Goal: Task Accomplishment & Management: Use online tool/utility

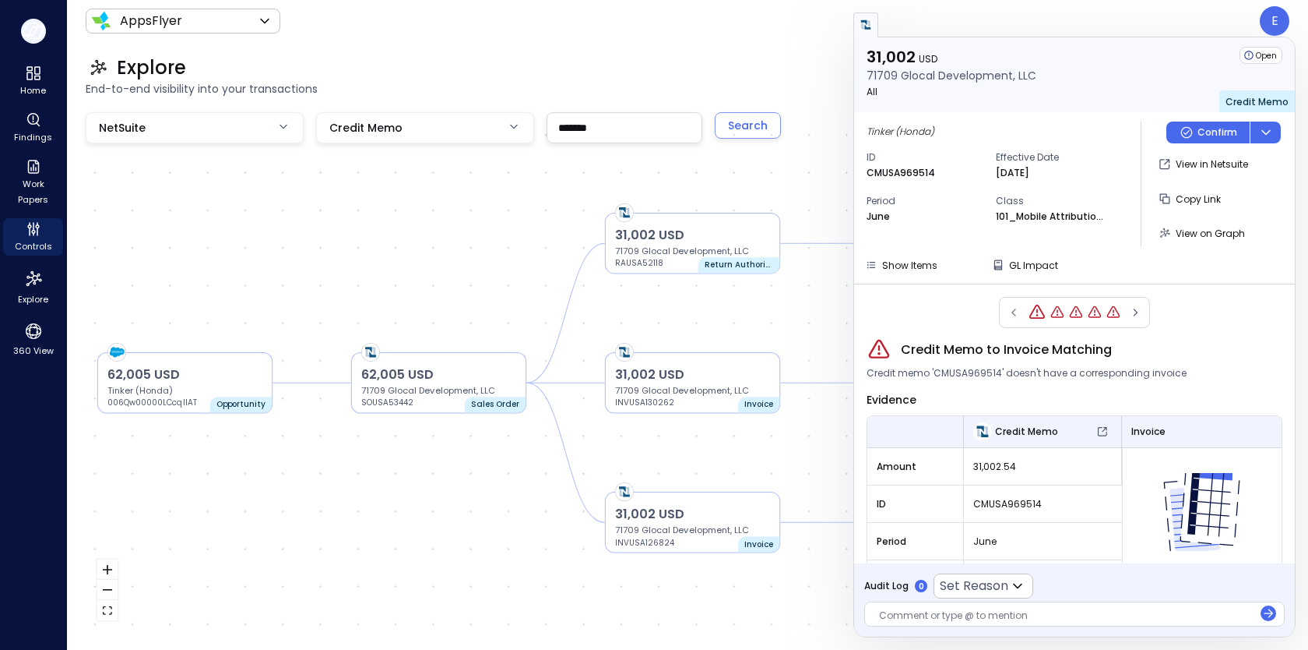
click at [30, 19] on button "button" at bounding box center [33, 31] width 25 height 25
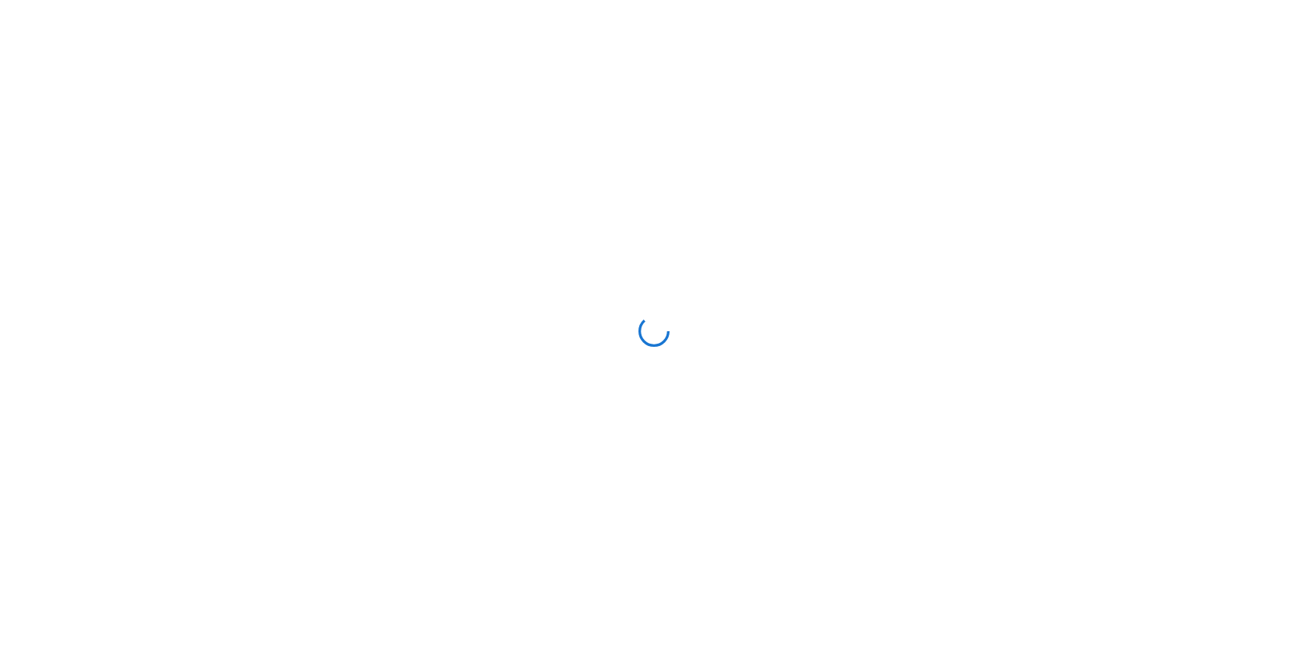
click at [28, 26] on div at bounding box center [654, 331] width 1296 height 650
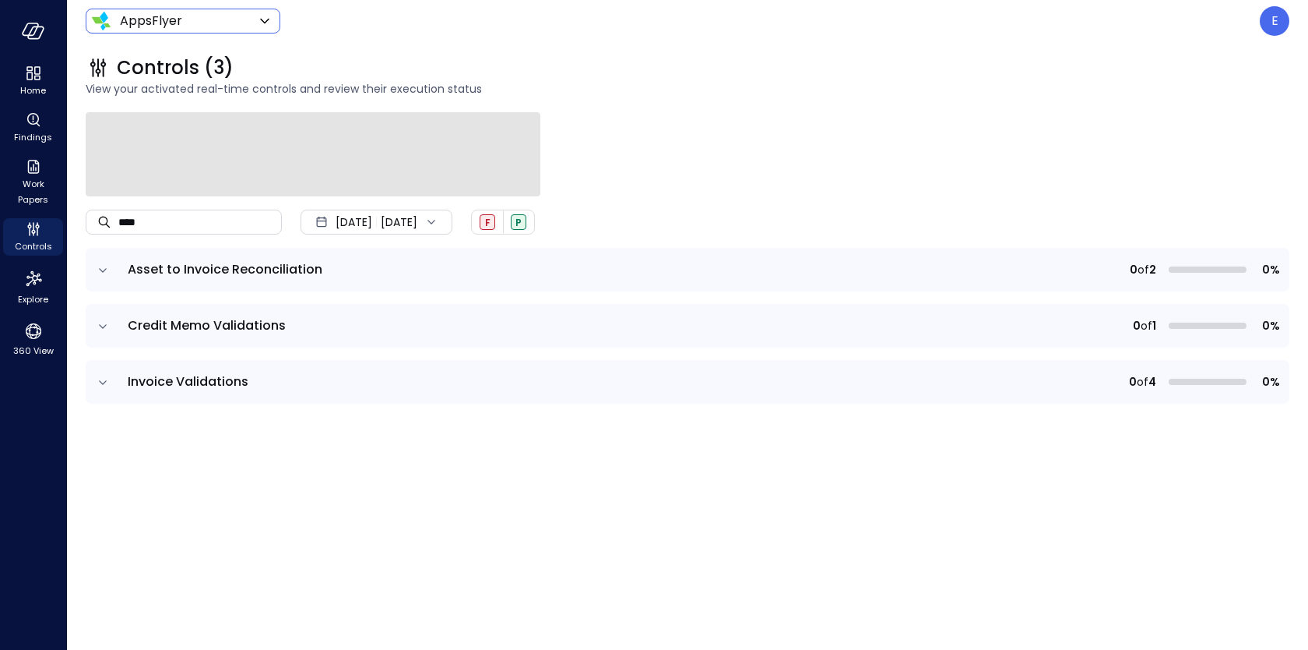
click at [197, 23] on body "Home Findings Work Papers Controls Explore 360 View AppsFlyer ******* ​ E Contr…" at bounding box center [654, 325] width 1308 height 650
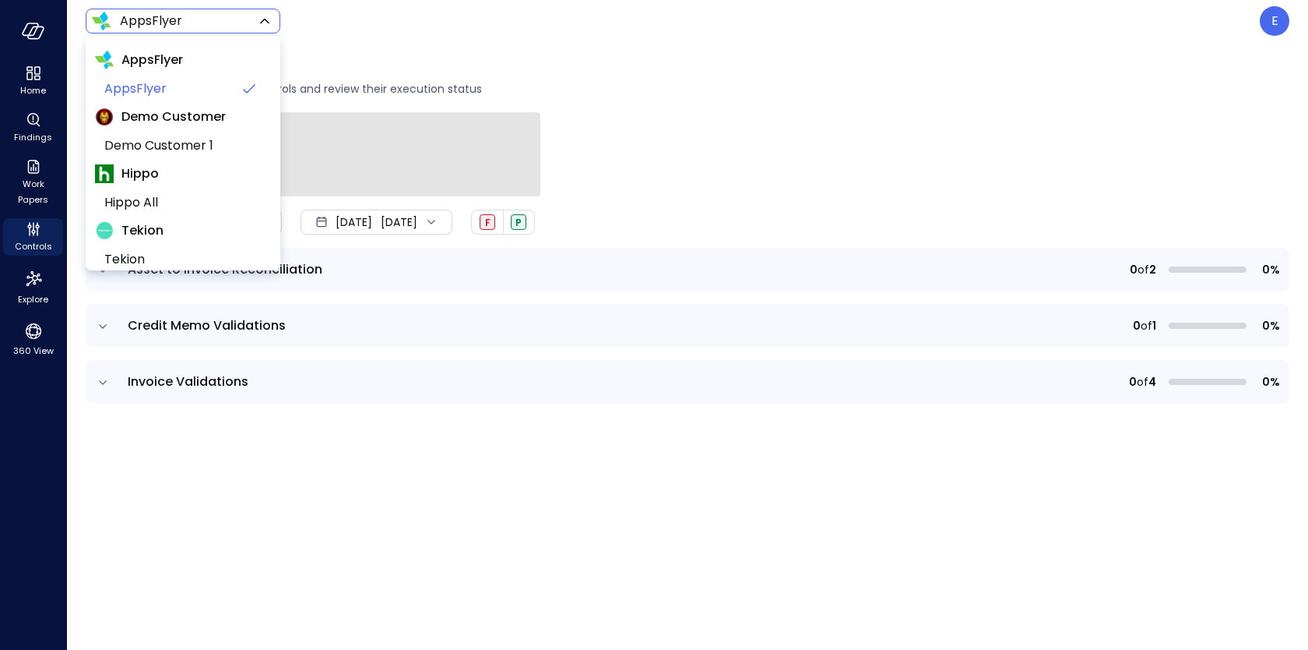
click at [157, 174] on span "Hippo" at bounding box center [140, 173] width 37 height 19
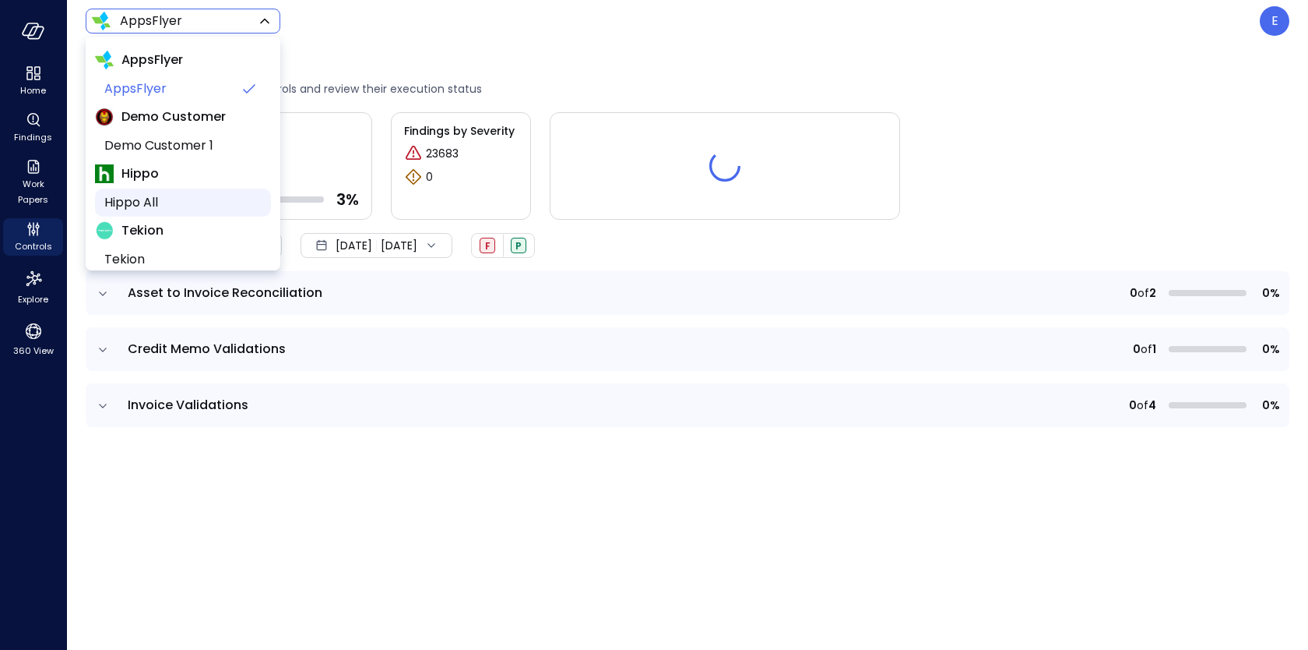
click at [146, 203] on span "Hippo All" at bounding box center [181, 202] width 154 height 19
type input "*******"
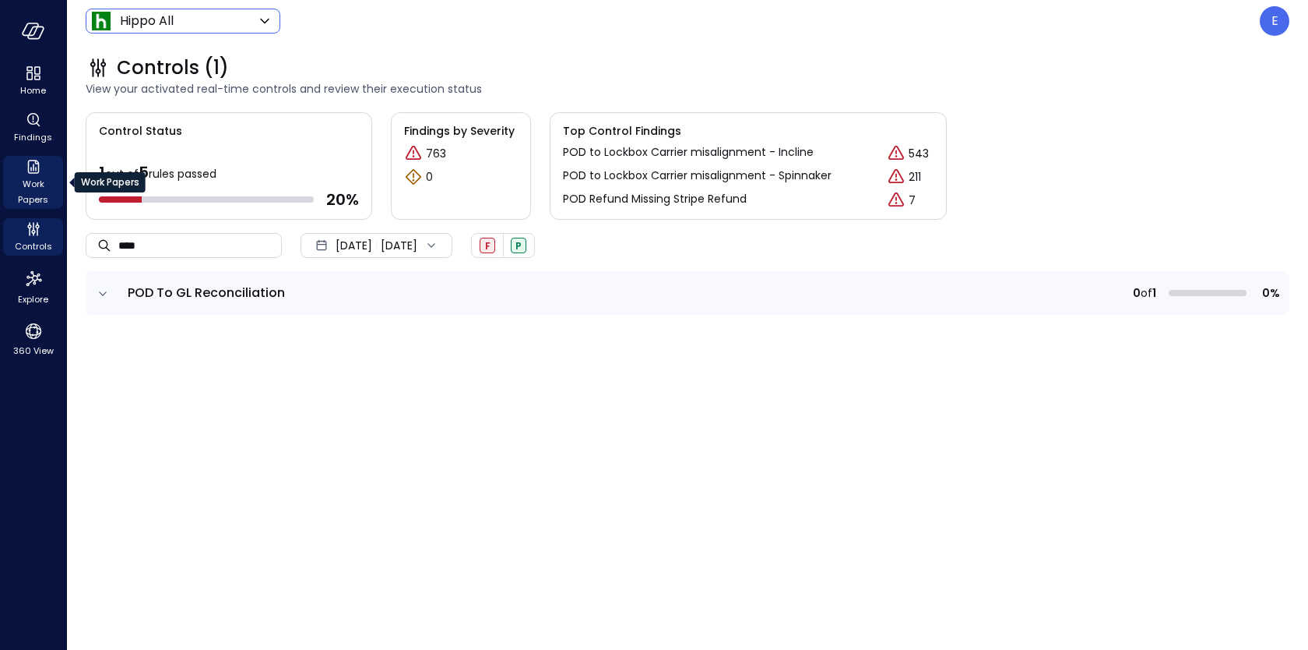
click at [35, 181] on span "Work Papers" at bounding box center [33, 191] width 48 height 31
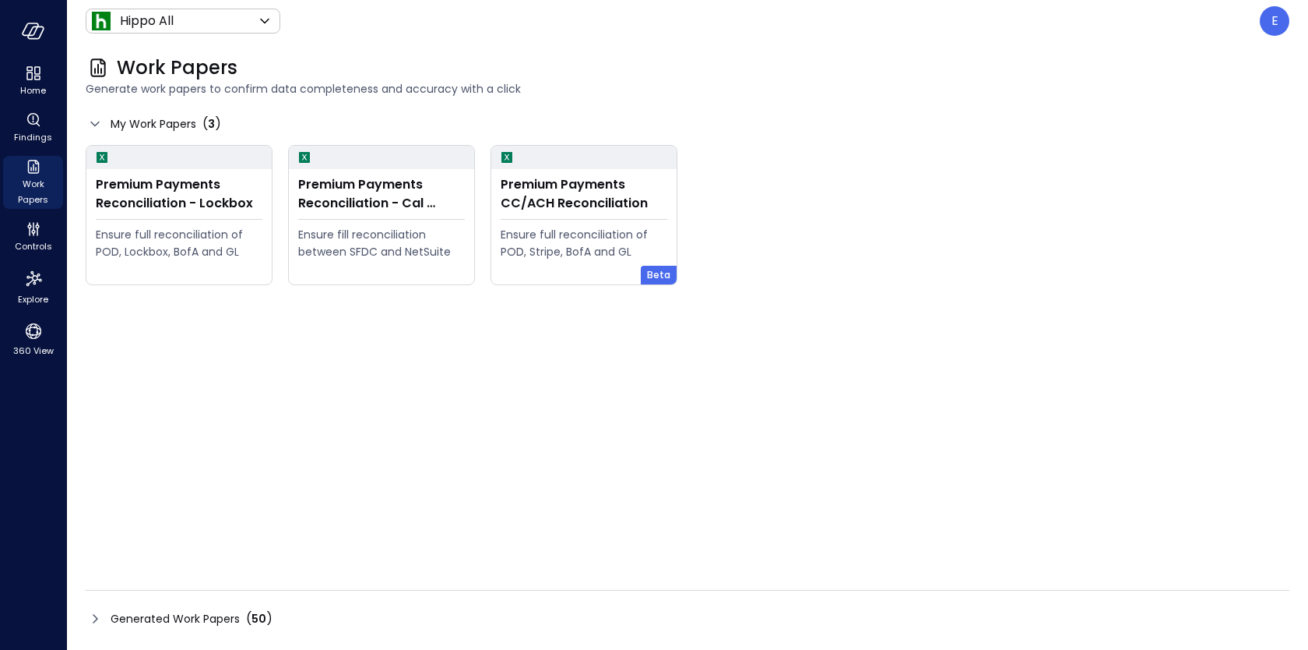
click at [203, 621] on span "Generated Work Papers" at bounding box center [175, 618] width 129 height 17
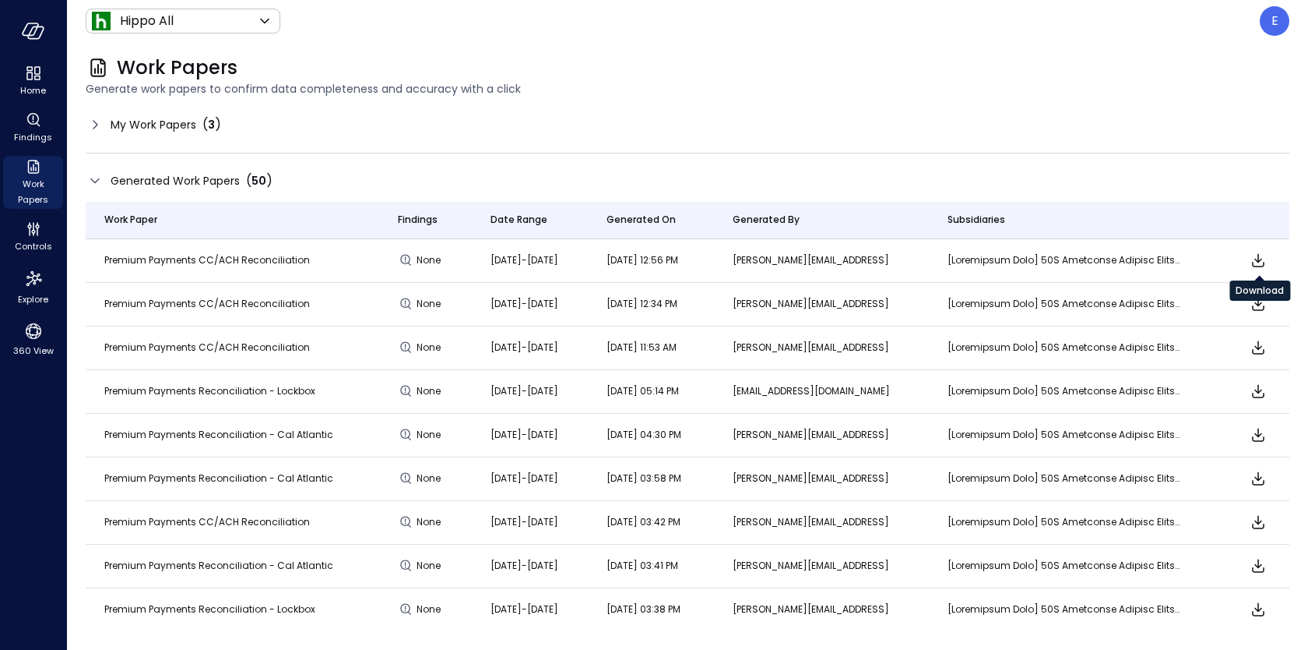
click at [1259, 264] on icon "Download" at bounding box center [1258, 260] width 19 height 19
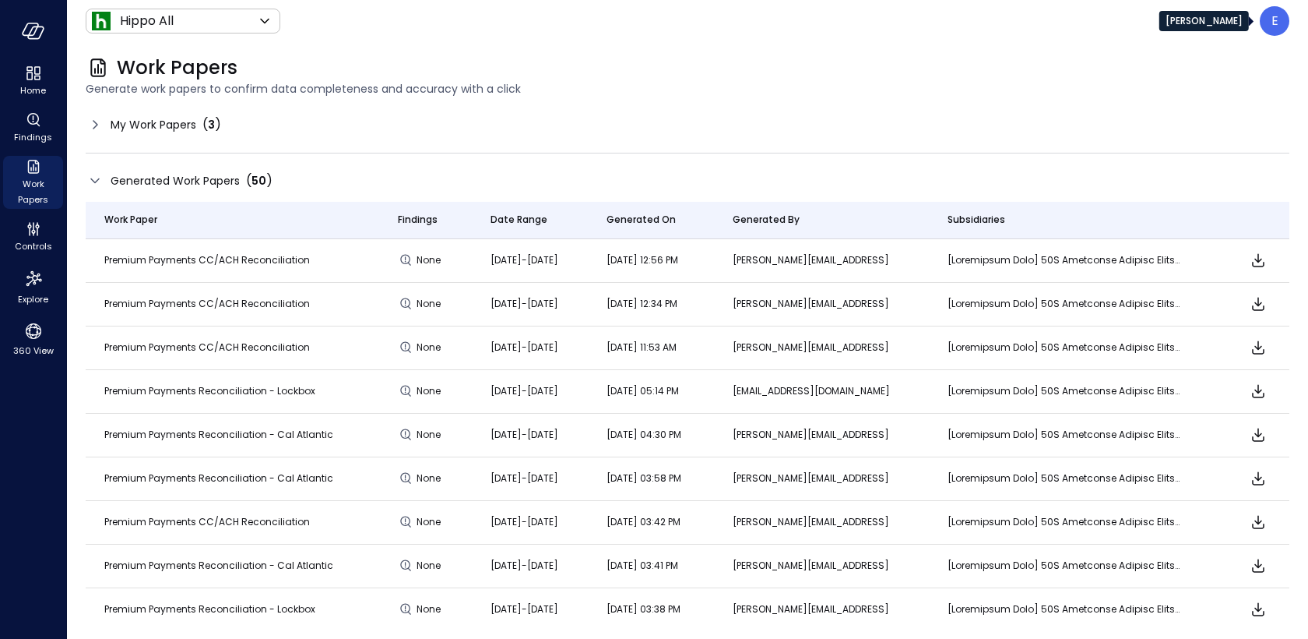
click at [1270, 32] on div "E" at bounding box center [1275, 21] width 30 height 30
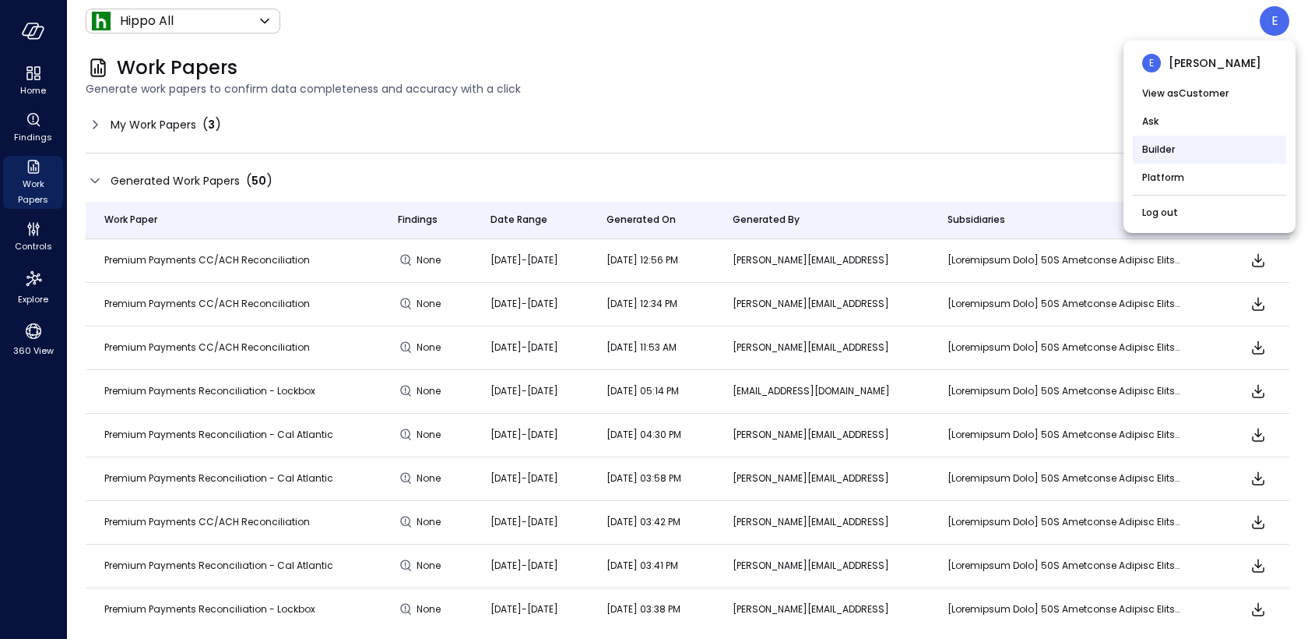
click at [1185, 155] on li "Builder" at bounding box center [1209, 150] width 153 height 28
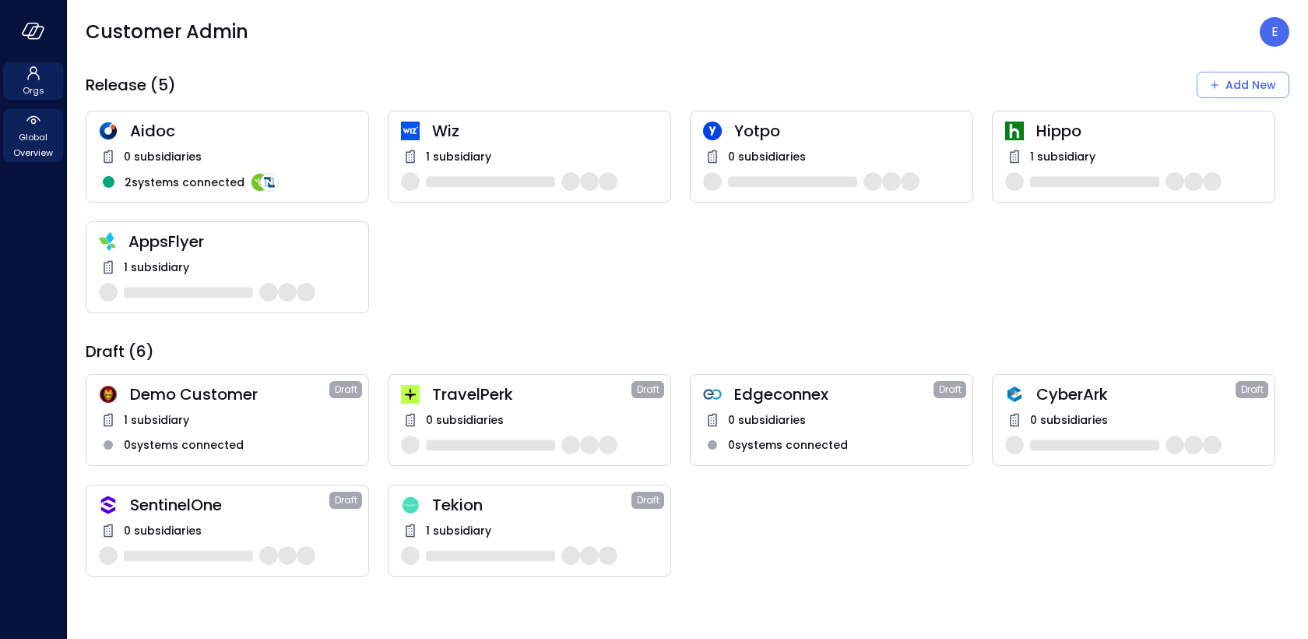
click at [36, 133] on span "Global Overview" at bounding box center [33, 144] width 48 height 31
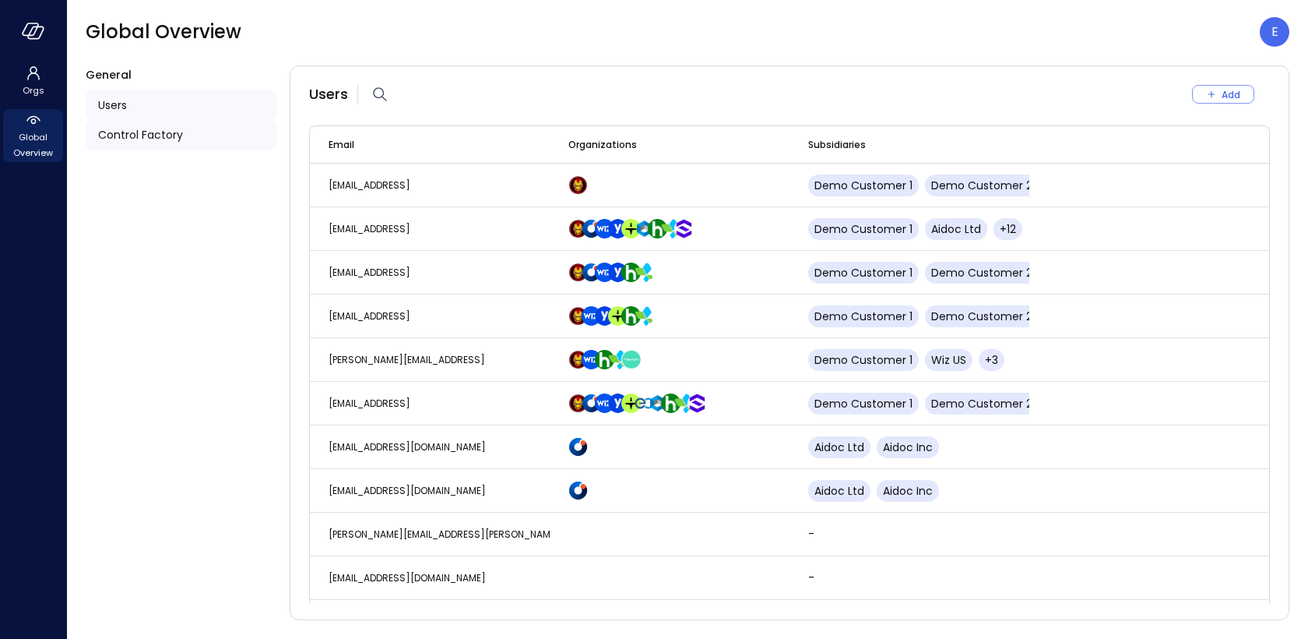
click at [122, 133] on span "Control Factory" at bounding box center [140, 134] width 85 height 17
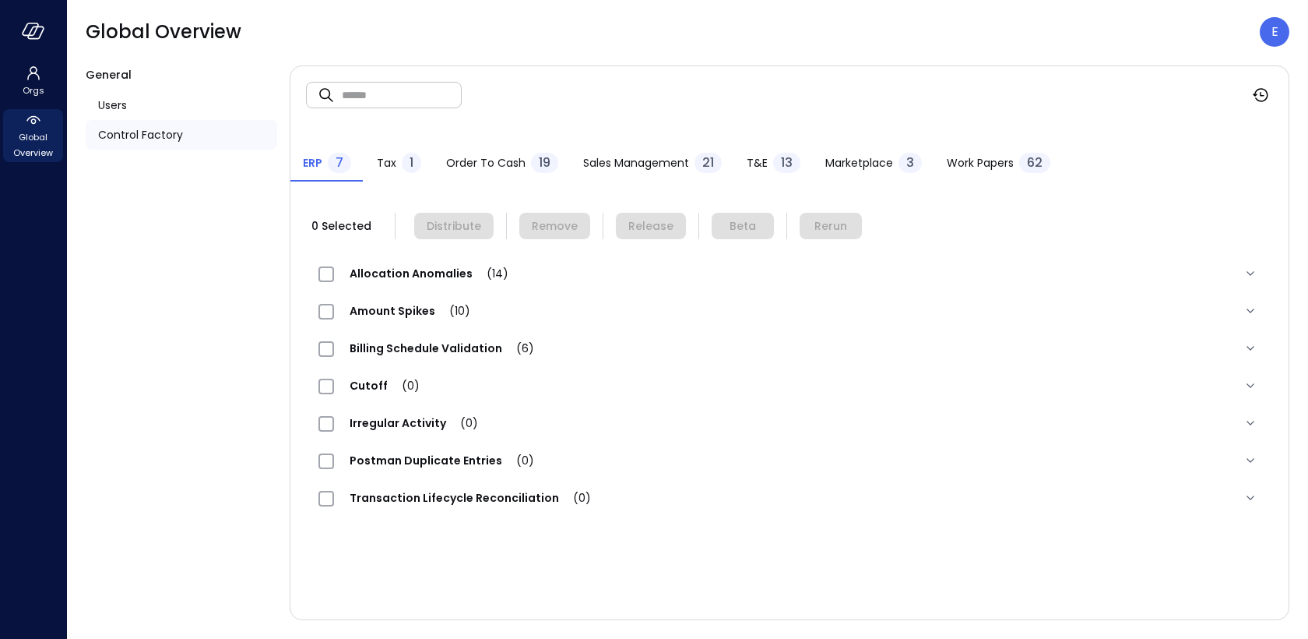
click at [990, 159] on span "Work Papers" at bounding box center [980, 162] width 67 height 17
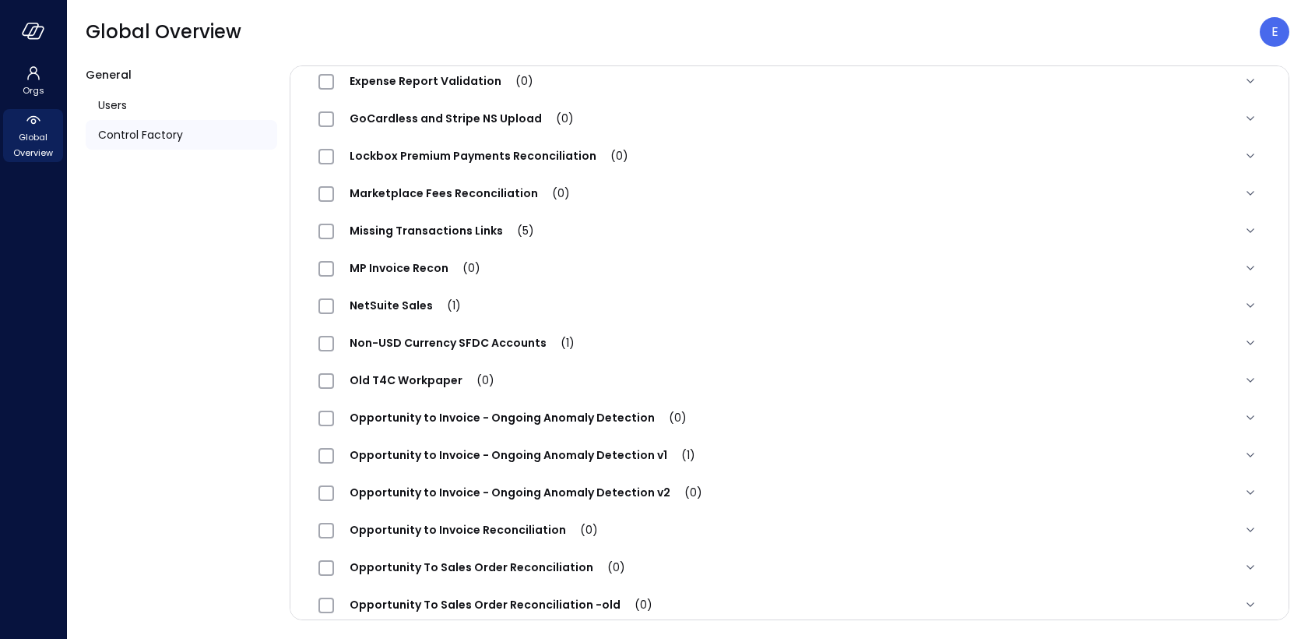
scroll to position [1463, 0]
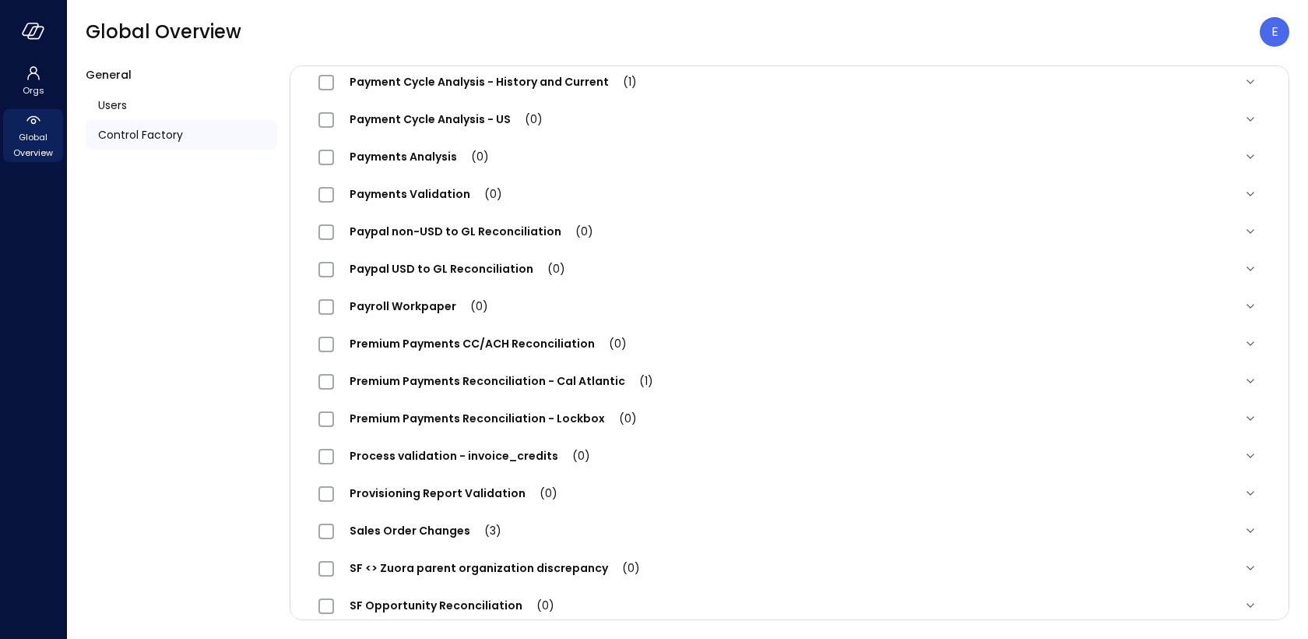
click at [533, 337] on span "Premium Payments CC/ACH Reconciliation (0)" at bounding box center [488, 344] width 308 height 16
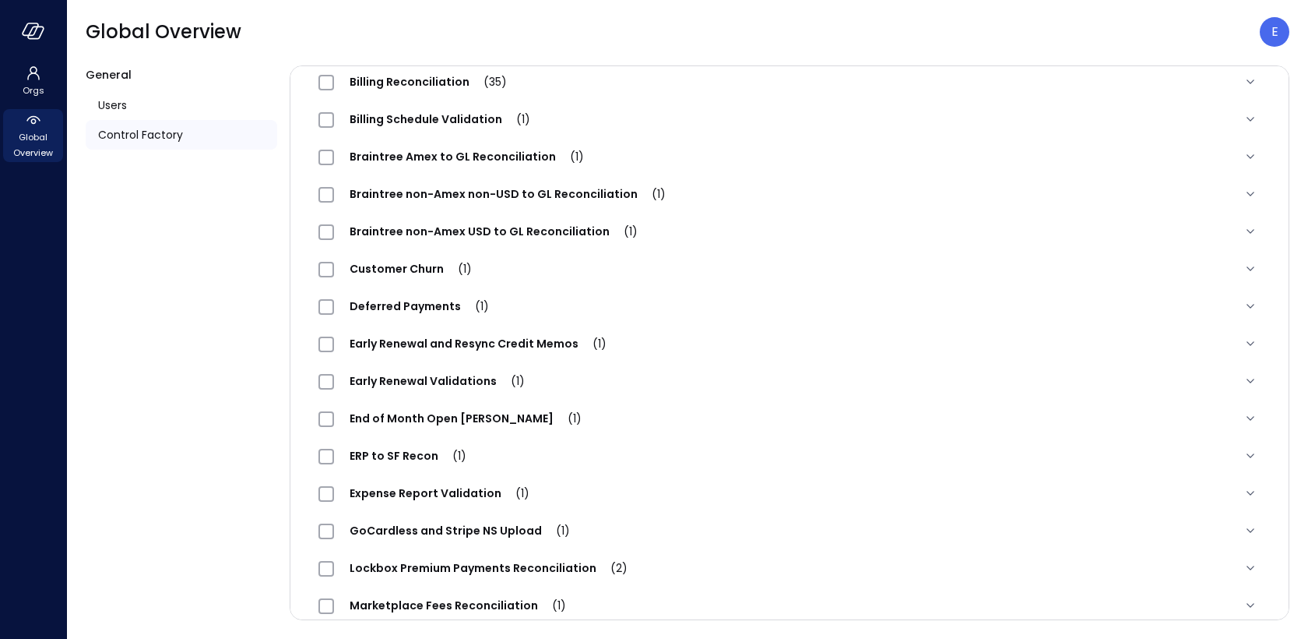
scroll to position [0, 0]
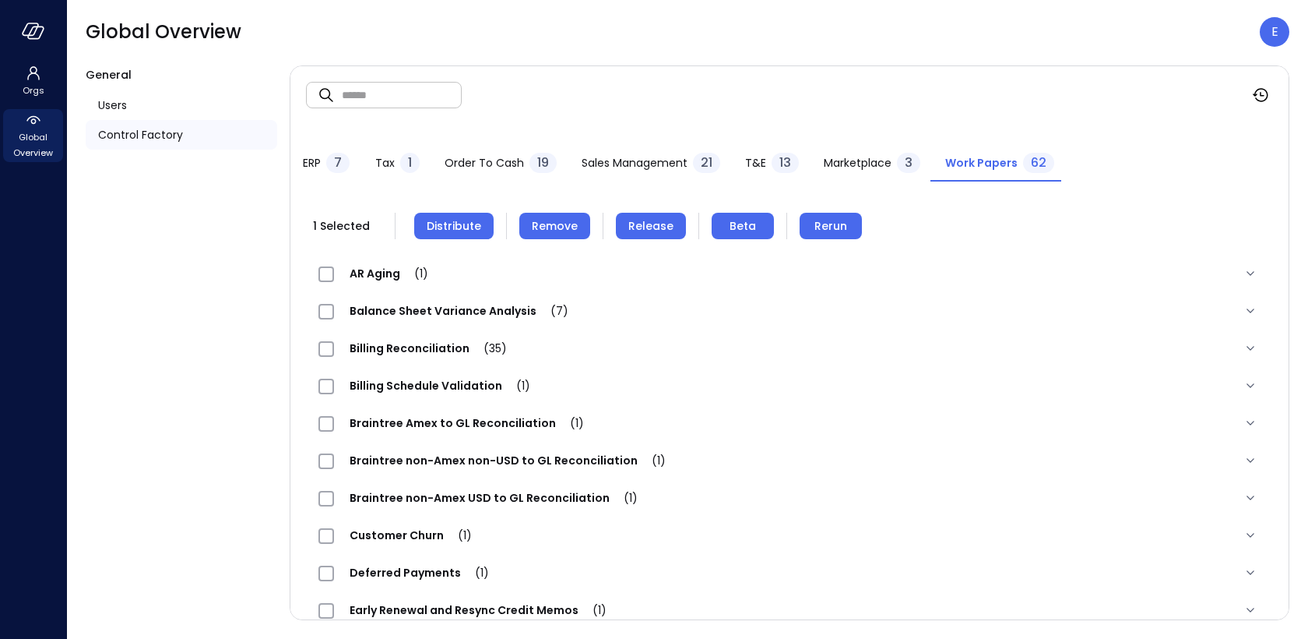
click at [432, 233] on span "Distribute" at bounding box center [454, 225] width 55 height 17
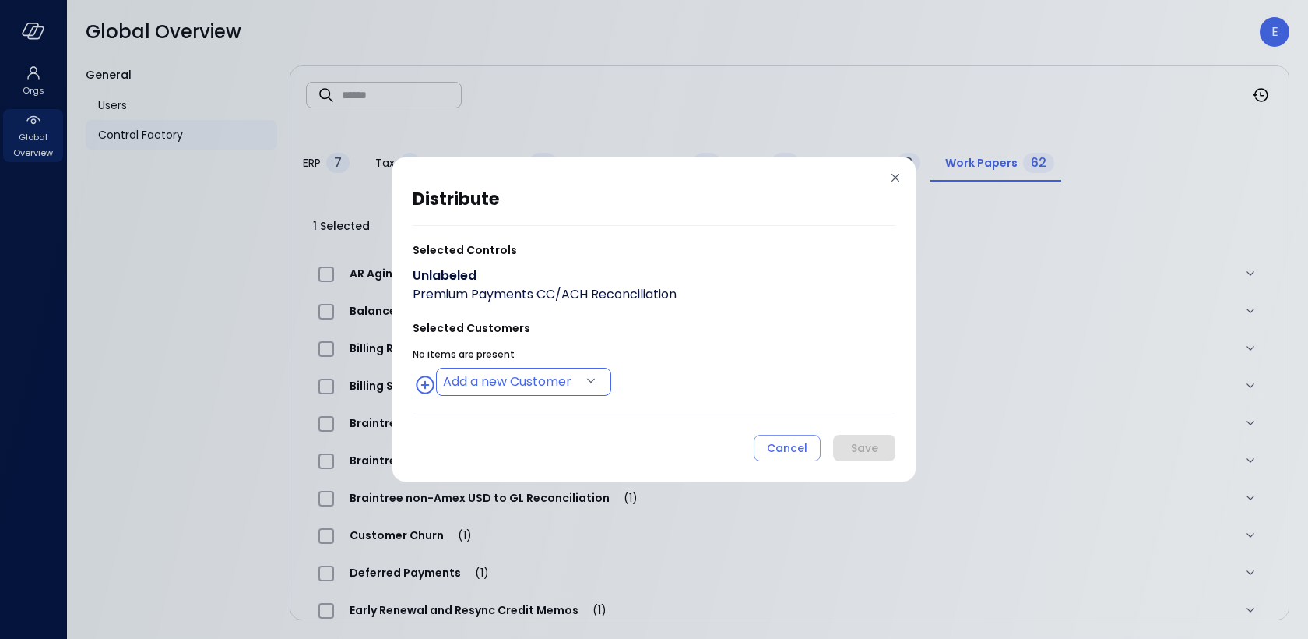
click at [510, 387] on body "Orgs Global Overview Global Overview E General Users Control Factory ​ ​ ERP 7 …" at bounding box center [654, 319] width 1308 height 639
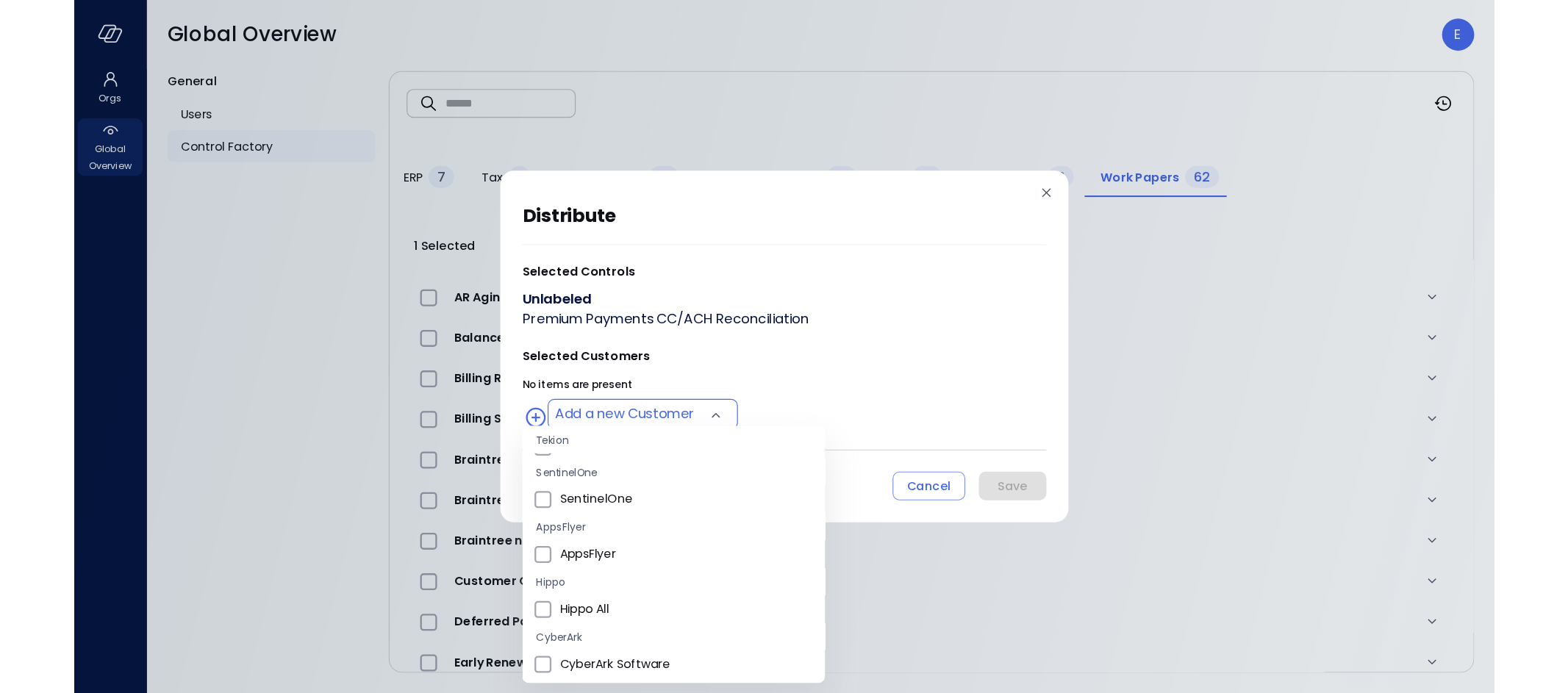
scroll to position [90, 0]
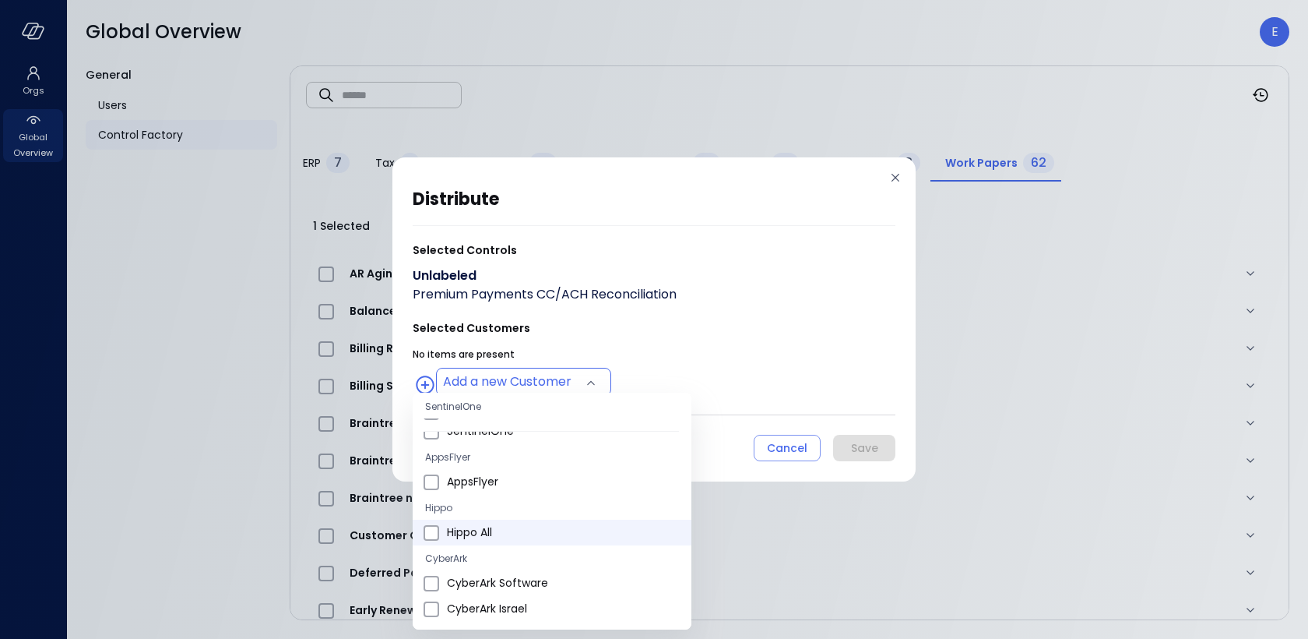
click at [491, 524] on span "Hippo All" at bounding box center [563, 532] width 232 height 16
type input "**********"
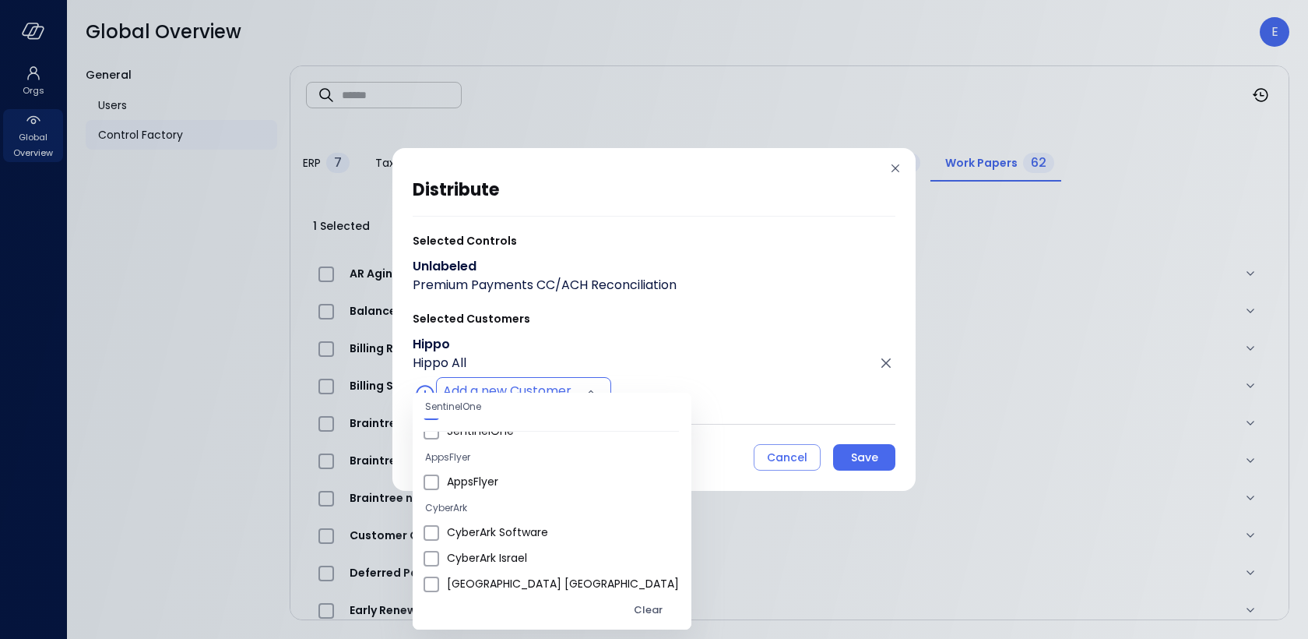
click at [685, 442] on div at bounding box center [654, 319] width 1308 height 639
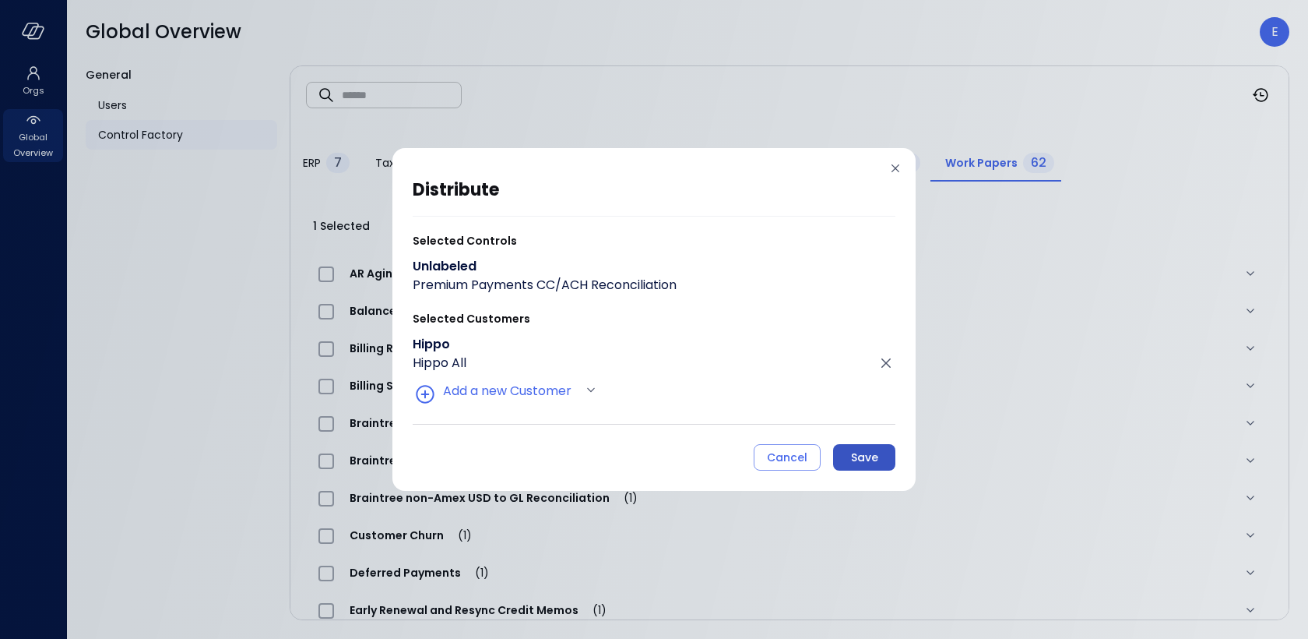
click at [870, 457] on div "Save" at bounding box center [864, 457] width 27 height 19
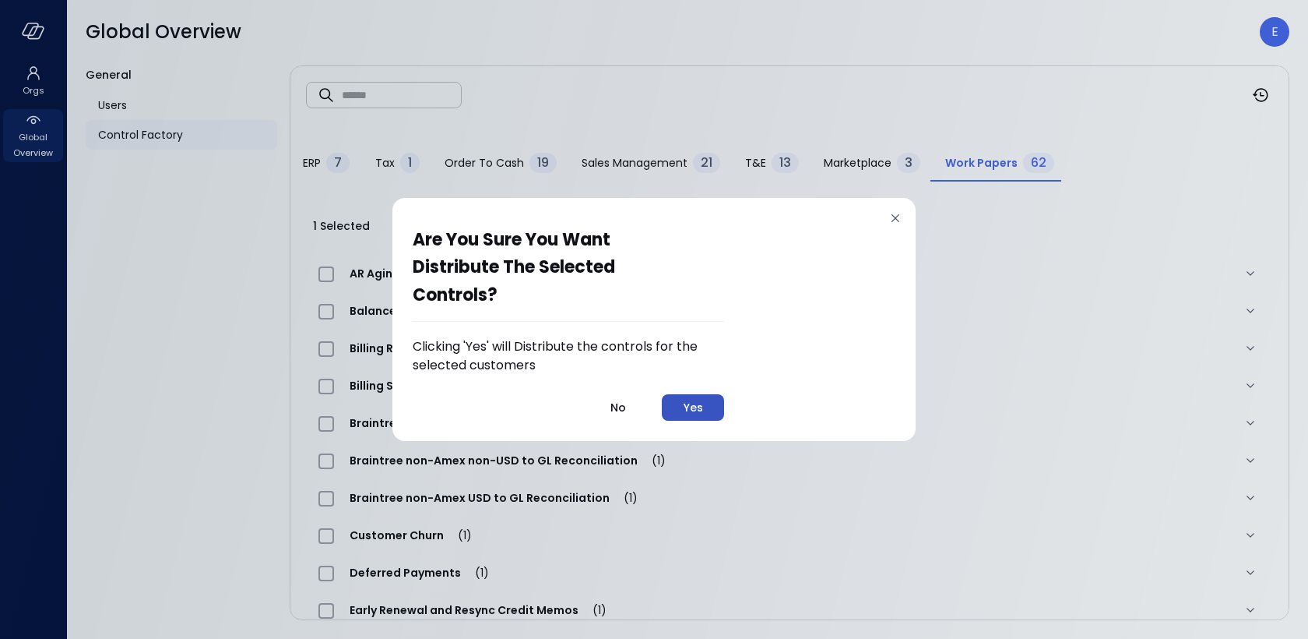
click at [690, 405] on div "Yes" at bounding box center [693, 407] width 19 height 19
